Goal: Find specific page/section: Find specific page/section

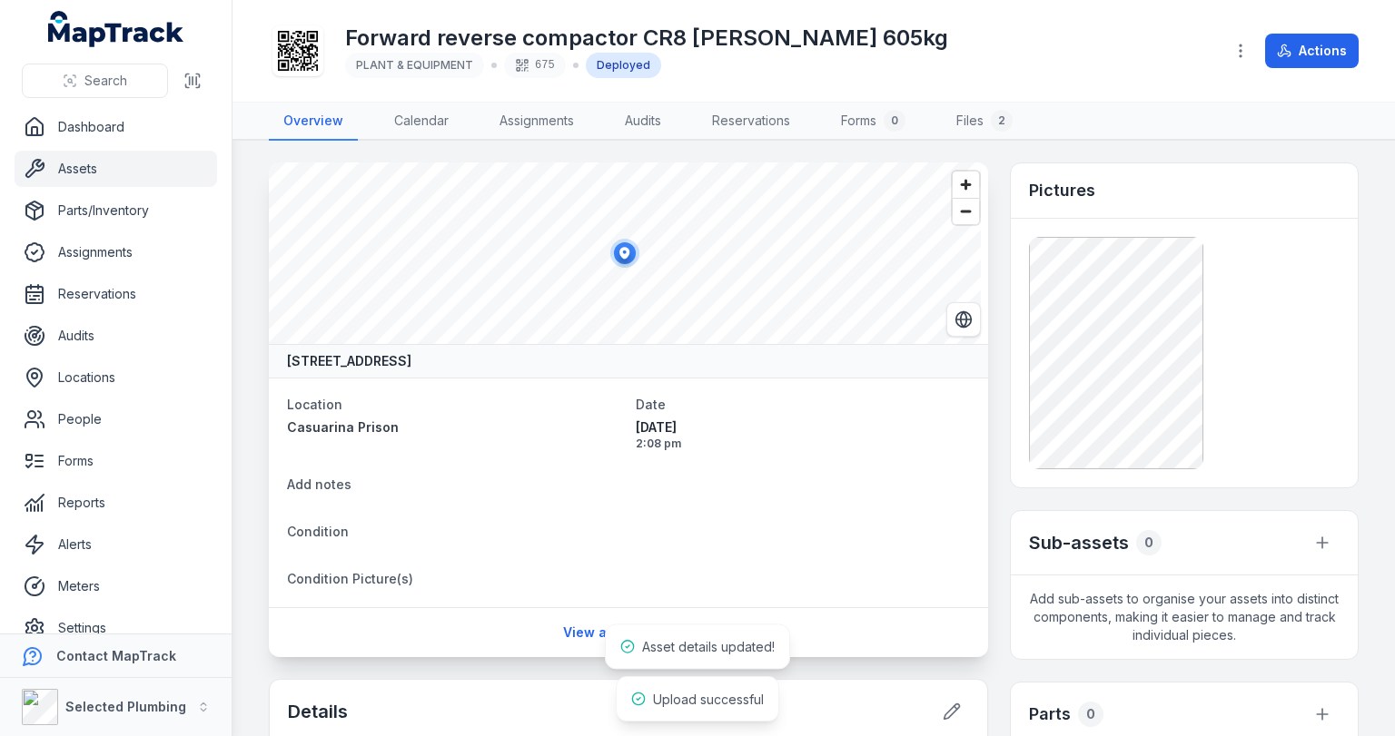
scroll to position [291, 0]
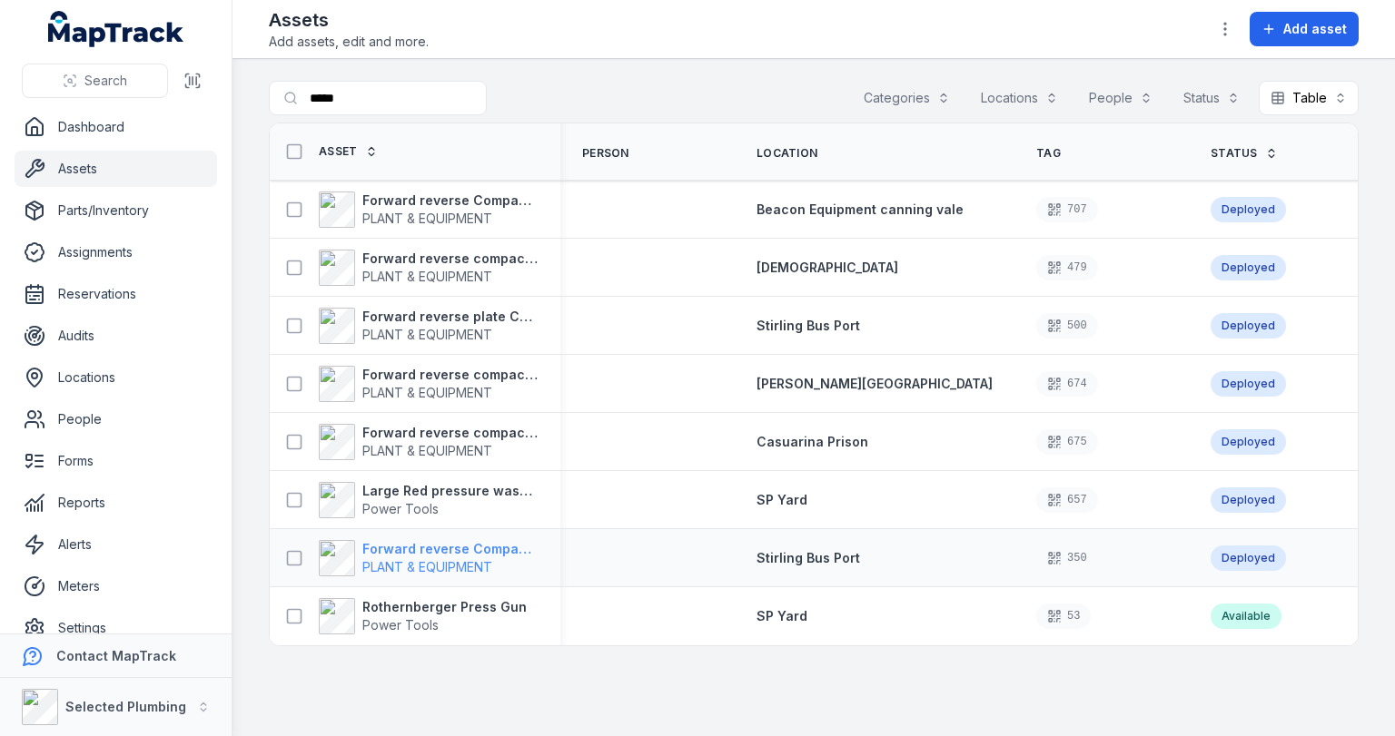
click at [469, 548] on strong "Forward reverse Compactor 100/80 Bomag 726kg" at bounding box center [450, 549] width 176 height 18
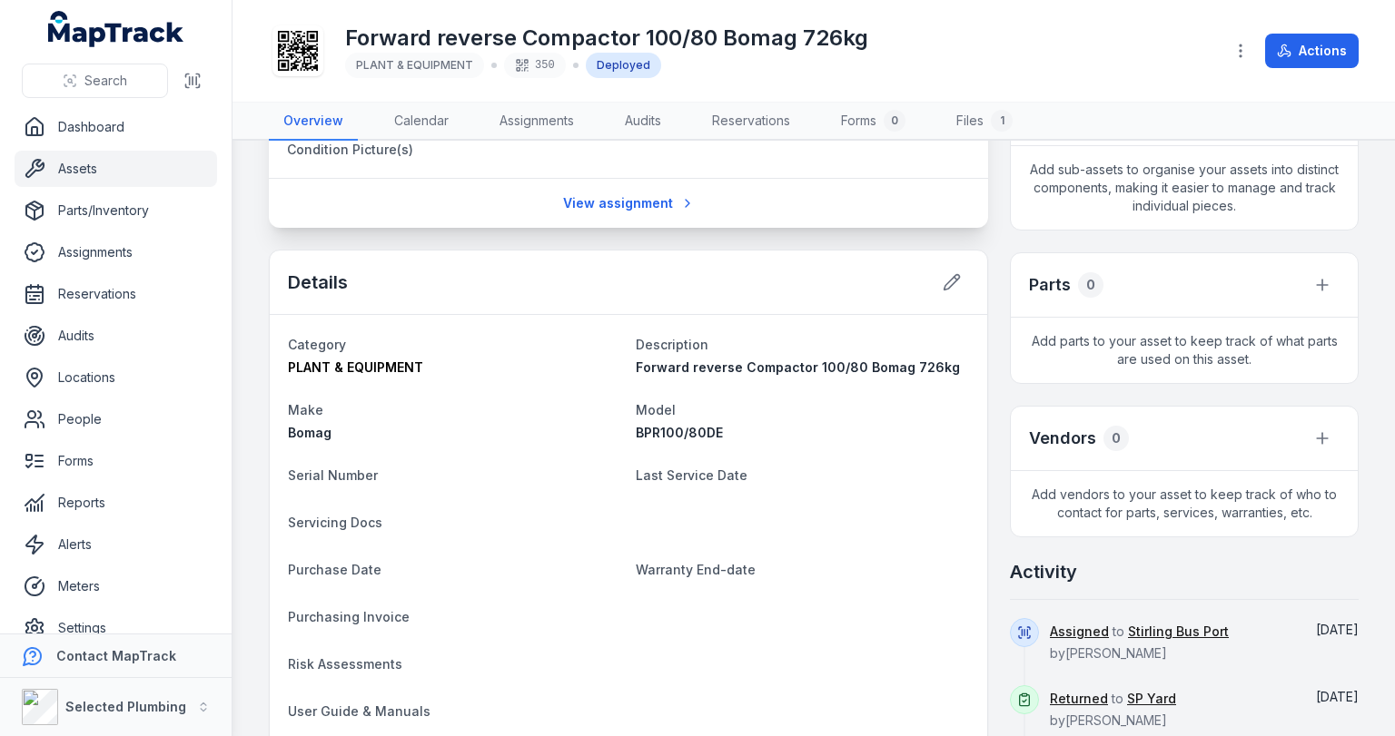
scroll to position [436, 0]
